Goal: Obtain resource: Download file/media

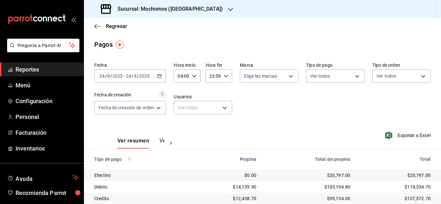
click at [44, 68] on span "Reportes" at bounding box center [47, 69] width 63 height 9
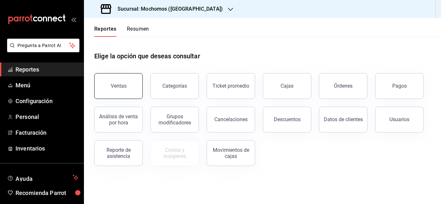
click at [111, 81] on button "Ventas" at bounding box center [118, 86] width 48 height 26
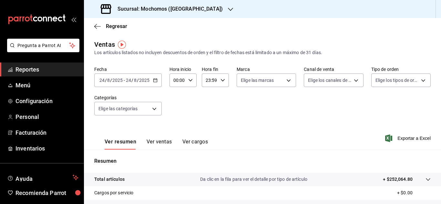
click at [155, 83] on div "[DATE] [DATE] - [DATE] [DATE]" at bounding box center [128, 81] width 68 height 14
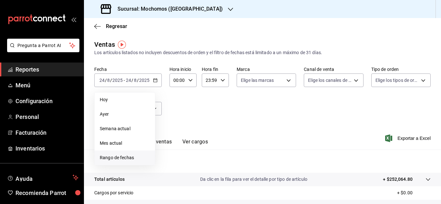
click at [122, 162] on li "Rango de fechas" at bounding box center [125, 158] width 60 height 15
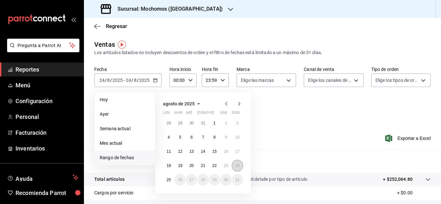
click at [242, 164] on button "24" at bounding box center [237, 166] width 11 height 12
click at [239, 169] on button "24" at bounding box center [237, 166] width 11 height 12
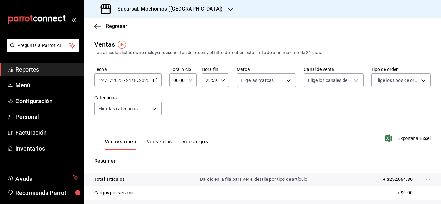
click at [190, 82] on icon "button" at bounding box center [190, 80] width 5 height 5
drag, startPoint x: 174, startPoint y: 94, endPoint x: 183, endPoint y: 93, distance: 8.9
click at [174, 94] on span "04" at bounding box center [175, 94] width 3 height 5
type input "04:00"
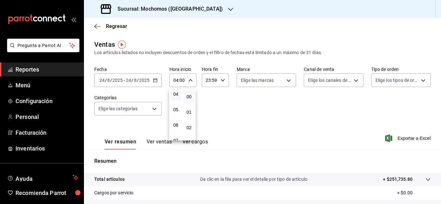
click at [246, 108] on div at bounding box center [220, 102] width 441 height 204
click at [134, 105] on body "Pregunta a Parrot AI Reportes Menú Configuración Personal Facturación Inventari…" at bounding box center [220, 102] width 441 height 204
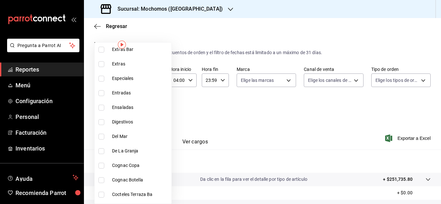
scroll to position [581, 0]
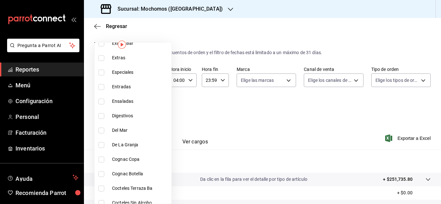
drag, startPoint x: 129, startPoint y: 87, endPoint x: 132, endPoint y: 92, distance: 6.4
click at [130, 88] on span "Entradas" at bounding box center [140, 87] width 57 height 7
type input "51730f78-91de-442d-ac9b-cccd0d347dc0"
checkbox input "true"
click at [132, 100] on span "Ensaladas" at bounding box center [140, 101] width 57 height 7
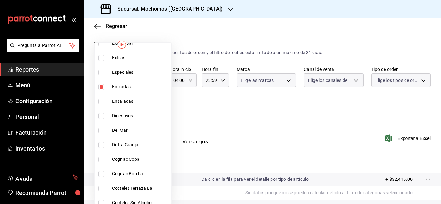
type input "51730f78-91de-442d-ac9b-cccd0d347dc0,ebc13c03-2046-4efb-8206-d3754c3d7d36"
checkbox input "true"
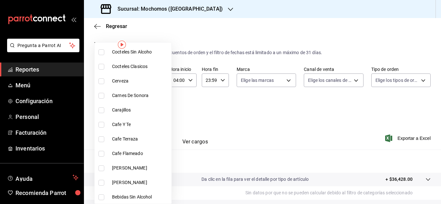
scroll to position [733, 0]
click at [122, 92] on span "Carnes De Sonora" at bounding box center [140, 95] width 57 height 7
type input "51730f78-91de-442d-ac9b-cccd0d347dc0,ebc13c03-2046-4efb-8206-d3754c3d7d36,8370c…"
checkbox input "true"
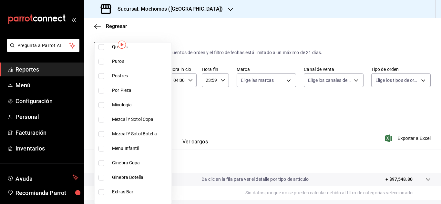
scroll to position [378, 0]
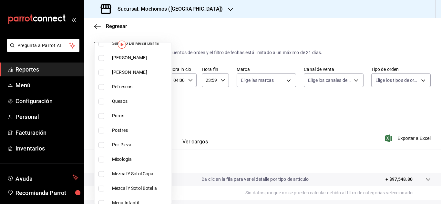
click at [117, 102] on span "Quesos" at bounding box center [140, 101] width 57 height 7
type input "51730f78-91de-442d-ac9b-cccd0d347dc0,ebc13c03-2046-4efb-8206-d3754c3d7d36,8370c…"
checkbox input "true"
click at [100, 135] on li "Postres" at bounding box center [133, 130] width 77 height 15
type input "51730f78-91de-442d-ac9b-cccd0d347dc0,ebc13c03-2046-4efb-8206-d3754c3d7d36,8370c…"
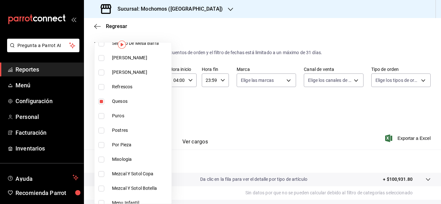
checkbox input "true"
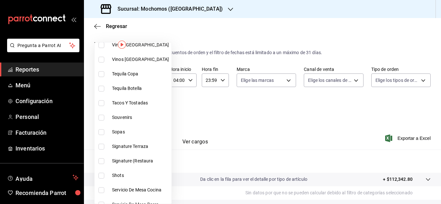
scroll to position [120, 0]
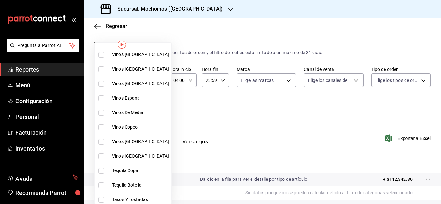
click at [141, 198] on span "Tacos Y Tostadas" at bounding box center [140, 200] width 57 height 7
type input "51730f78-91de-442d-ac9b-cccd0d347dc0,ebc13c03-2046-4efb-8206-d3754c3d7d36,8370c…"
checkbox input "true"
click at [223, 119] on div at bounding box center [220, 102] width 441 height 204
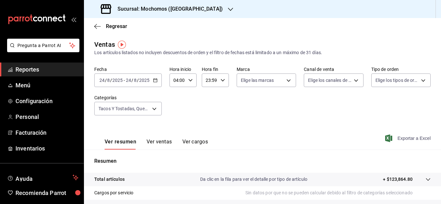
click at [399, 138] on span "Exportar a Excel" at bounding box center [409, 139] width 44 height 8
click at [16, 69] on span "Reportes" at bounding box center [47, 69] width 63 height 9
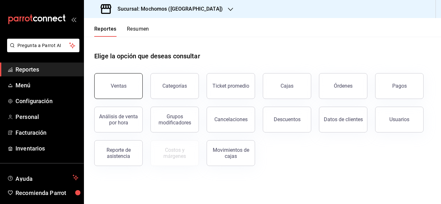
click at [128, 88] on button "Ventas" at bounding box center [118, 86] width 48 height 26
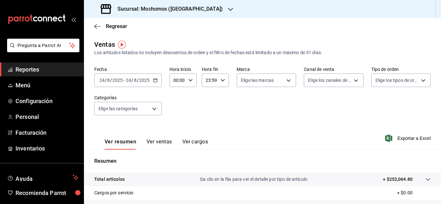
click at [153, 79] on icon "button" at bounding box center [155, 80] width 5 height 5
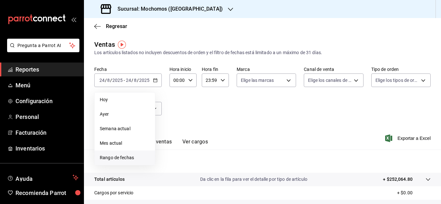
click at [121, 155] on span "Rango de fechas" at bounding box center [125, 158] width 50 height 7
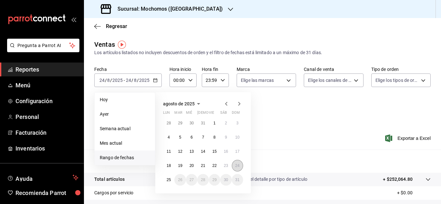
click at [240, 164] on button "24" at bounding box center [237, 166] width 11 height 12
click at [239, 168] on abbr "24" at bounding box center [237, 166] width 4 height 5
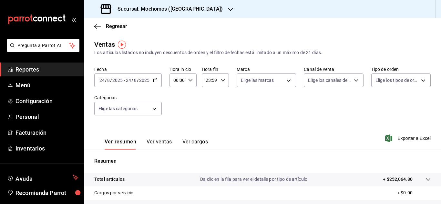
click at [188, 82] on icon "button" at bounding box center [190, 80] width 5 height 5
click at [175, 122] on button "04" at bounding box center [176, 126] width 11 height 13
type input "04:00"
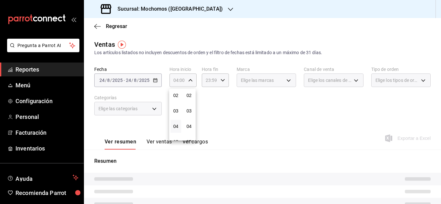
click at [209, 81] on div at bounding box center [220, 102] width 441 height 204
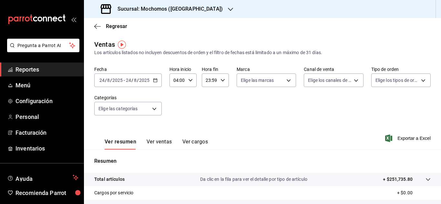
click at [218, 79] on div "23:59 Hora fin" at bounding box center [215, 81] width 27 height 14
click at [277, 131] on div at bounding box center [220, 102] width 441 height 204
click at [391, 142] on span "Exportar a Excel" at bounding box center [409, 139] width 44 height 8
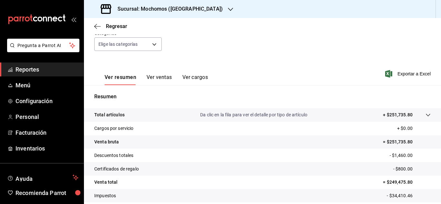
scroll to position [0, 0]
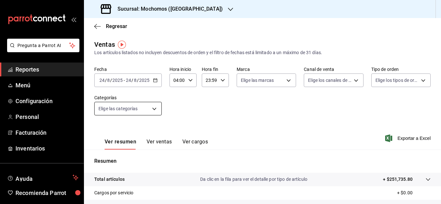
click at [156, 112] on body "Pregunta a Parrot AI Reportes Menú Configuración Personal Facturación Inventari…" at bounding box center [220, 102] width 441 height 204
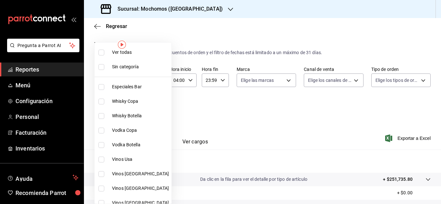
drag, startPoint x: 103, startPoint y: 56, endPoint x: 172, endPoint y: 85, distance: 75.0
click at [103, 55] on li "Ver todas" at bounding box center [133, 52] width 77 height 15
type input "2d195258-a112-483e-9c41-0e6351594330,d48f3e9a-3ab1-4b8f-8ab3-d3938f1810f2,a94d4…"
checkbox input "true"
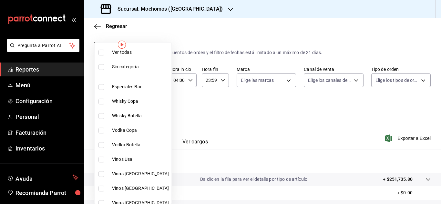
checkbox input "true"
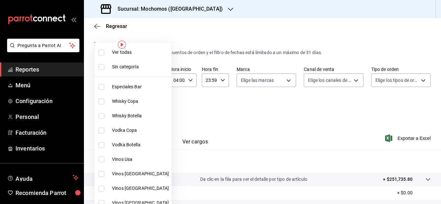
checkbox input "true"
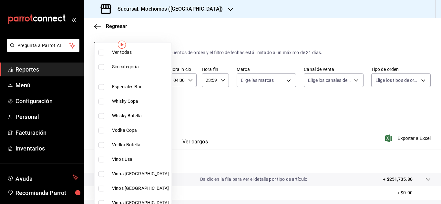
checkbox input "true"
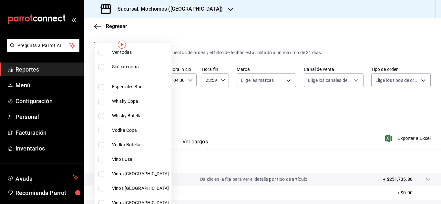
checkbox input "true"
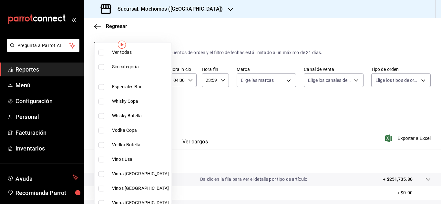
checkbox input "true"
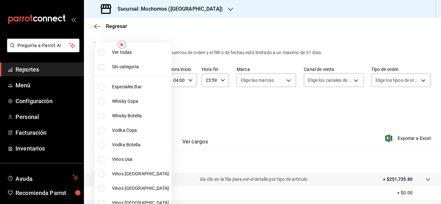
checkbox input "true"
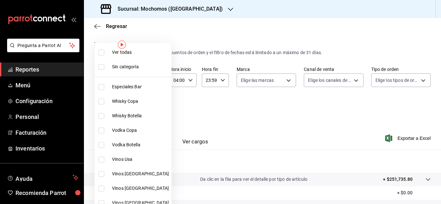
checkbox input "true"
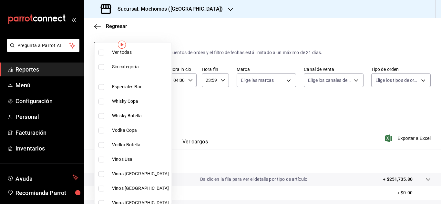
checkbox input "true"
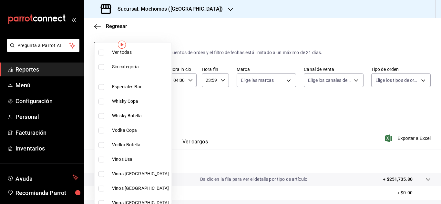
checkbox input "true"
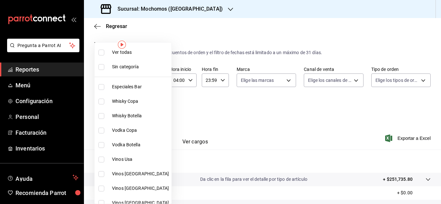
checkbox input "true"
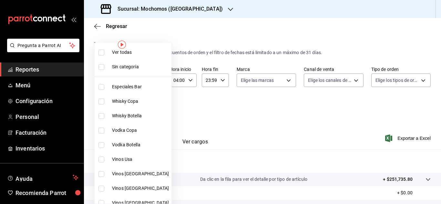
checkbox input "true"
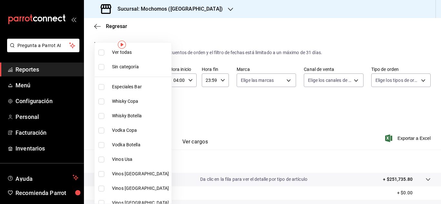
checkbox input "true"
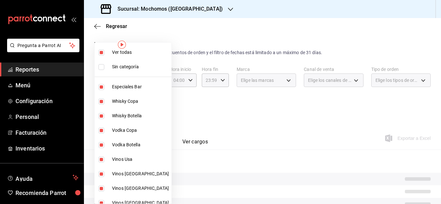
click at [243, 122] on div at bounding box center [220, 102] width 441 height 204
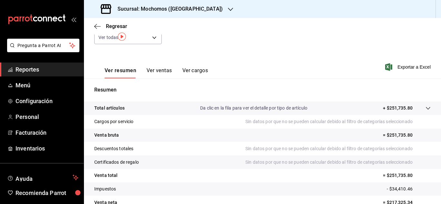
scroll to position [8, 0]
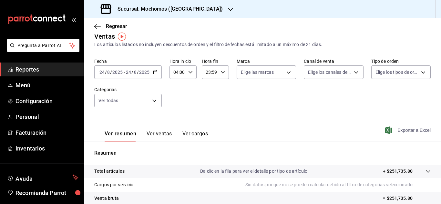
click at [395, 129] on span "Exportar a Excel" at bounding box center [409, 131] width 44 height 8
click at [31, 70] on span "Reportes" at bounding box center [47, 69] width 63 height 9
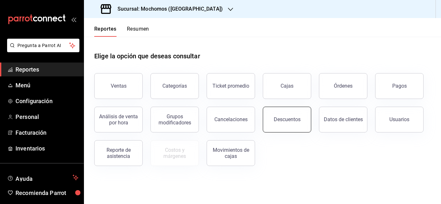
click at [275, 109] on button "Descuentos" at bounding box center [287, 120] width 48 height 26
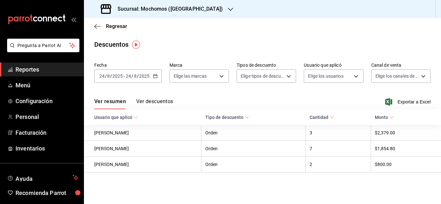
click at [155, 71] on div "[DATE] [DATE] - [DATE] [DATE]" at bounding box center [128, 76] width 68 height 14
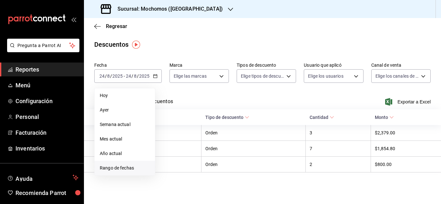
click at [113, 166] on span "Rango de fechas" at bounding box center [125, 168] width 50 height 7
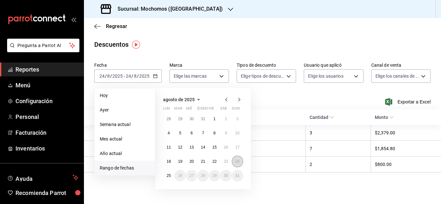
click at [237, 159] on button "24" at bounding box center [237, 162] width 11 height 12
click at [238, 160] on abbr "24" at bounding box center [237, 162] width 4 height 5
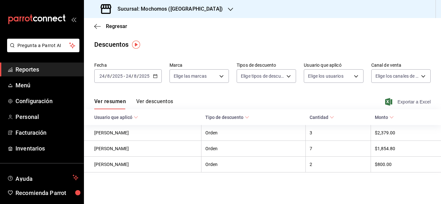
click at [402, 99] on span "Exportar a Excel" at bounding box center [409, 102] width 44 height 8
